Goal: Navigation & Orientation: Find specific page/section

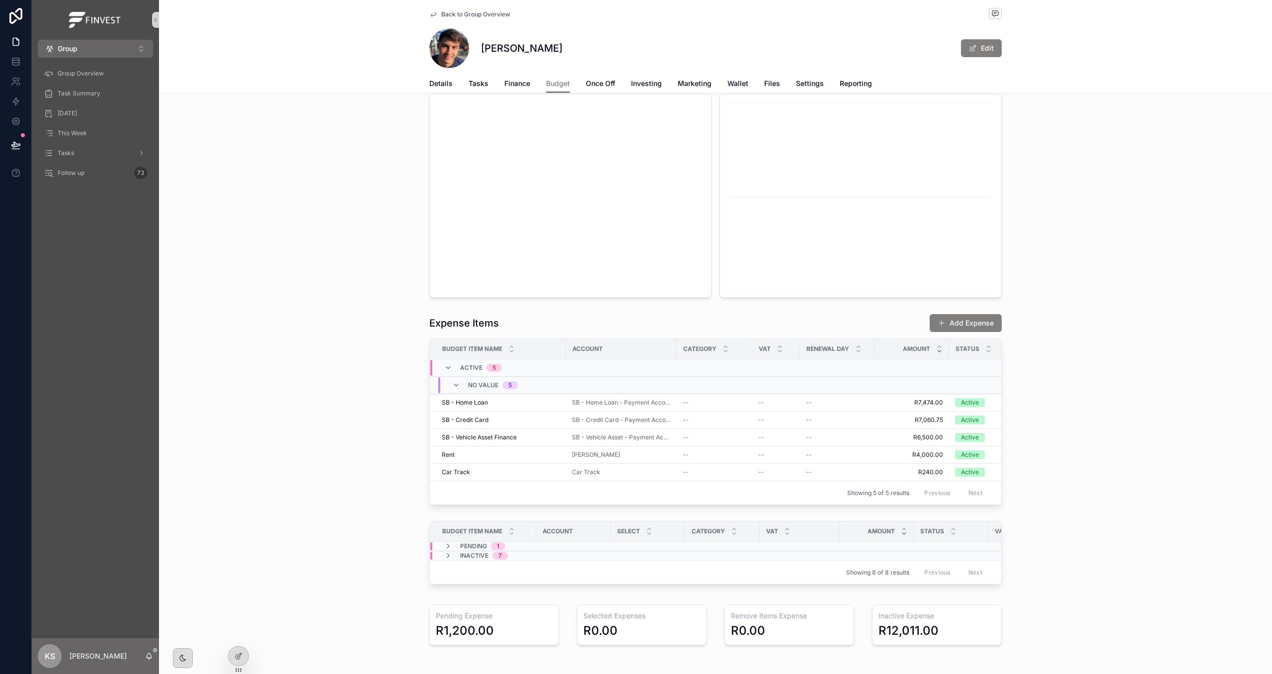
scroll to position [291, 0]
click at [486, 11] on span "Back to Group Overview" at bounding box center [475, 14] width 69 height 8
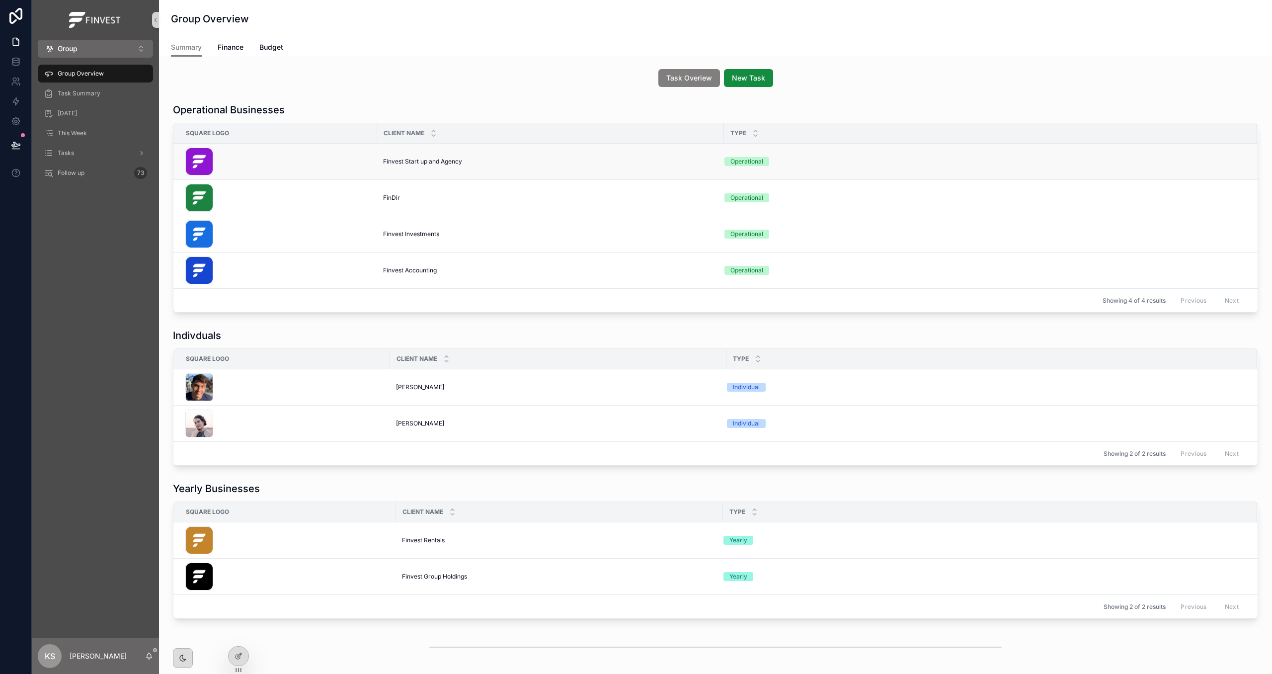
click at [413, 162] on span "Finvest Start up and Agency" at bounding box center [422, 161] width 79 height 8
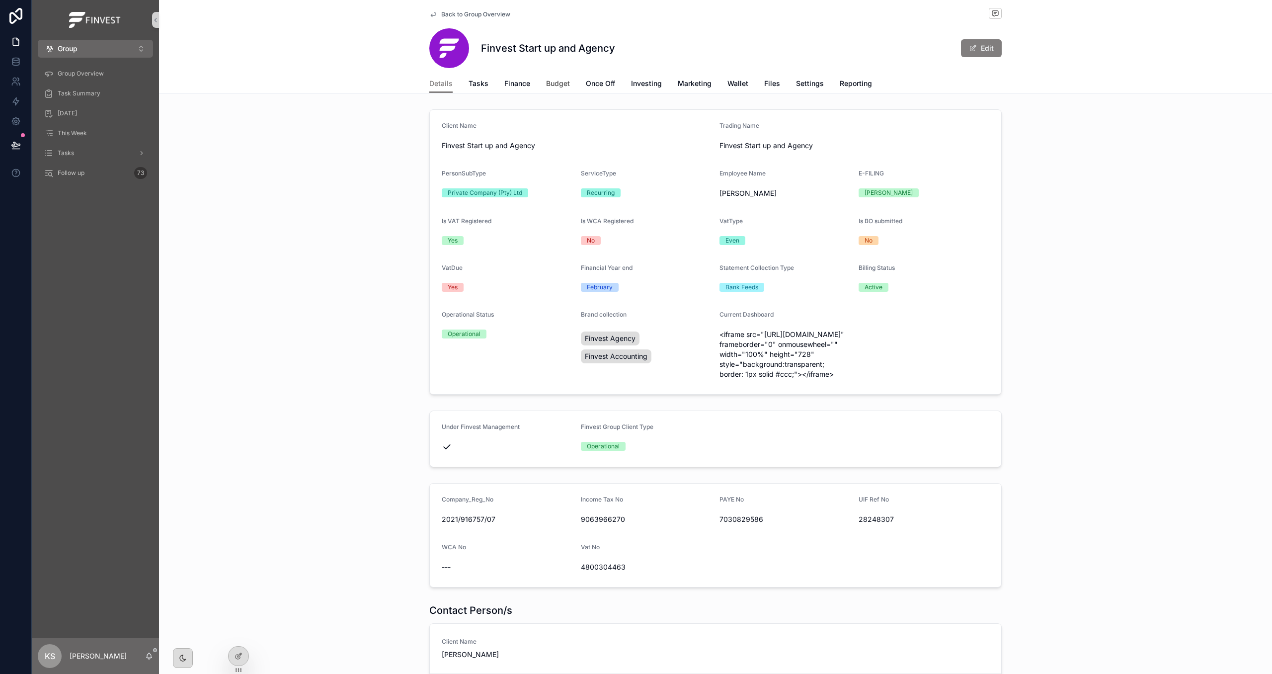
drag, startPoint x: 554, startPoint y: 81, endPoint x: 630, endPoint y: 265, distance: 198.7
click at [553, 82] on span "Budget" at bounding box center [558, 83] width 24 height 10
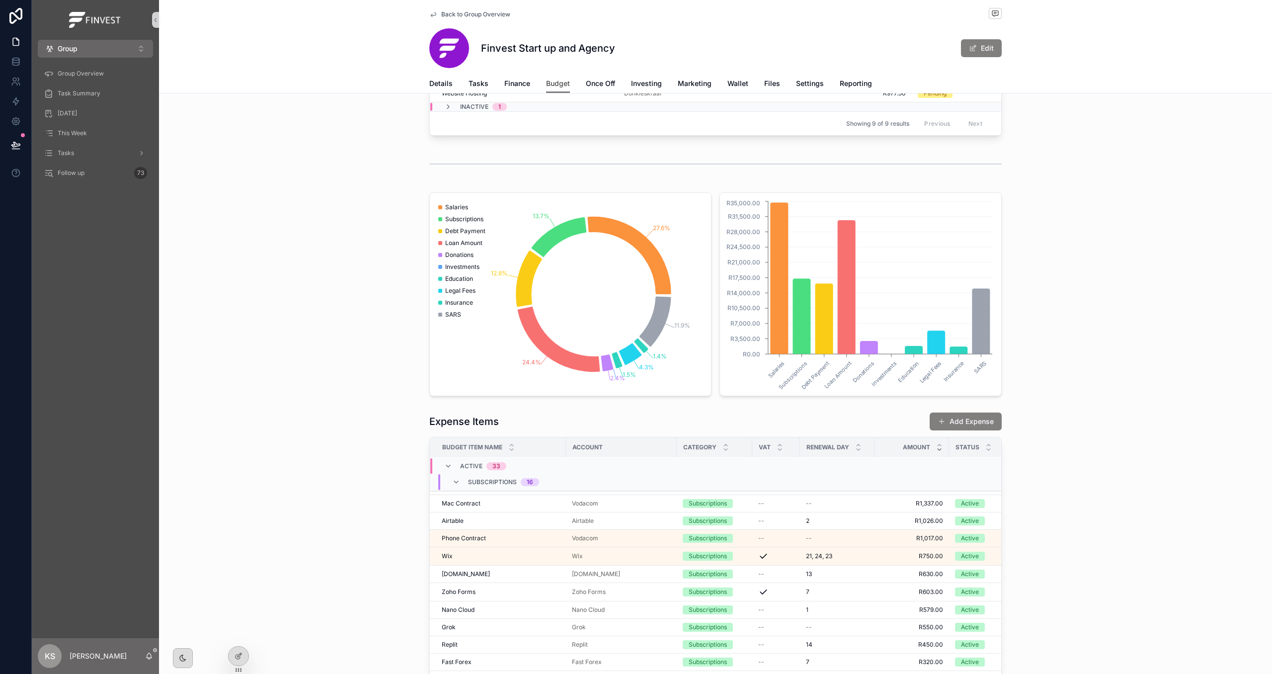
scroll to position [114, 0]
